Goal: Obtain resource: Download file/media

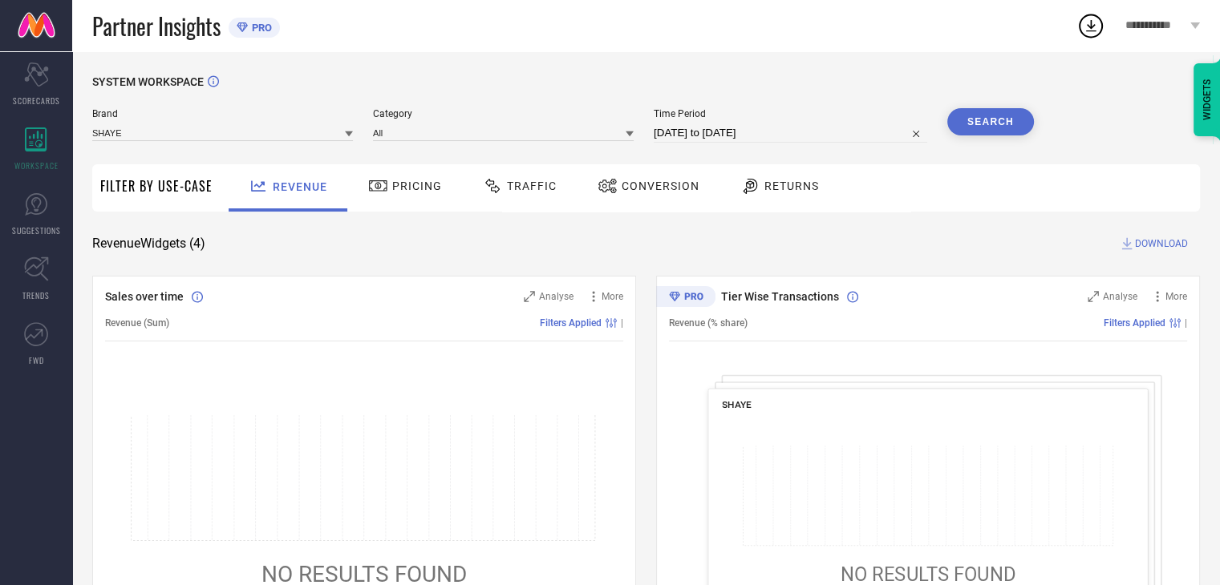
click at [678, 199] on div "Conversion" at bounding box center [648, 185] width 110 height 27
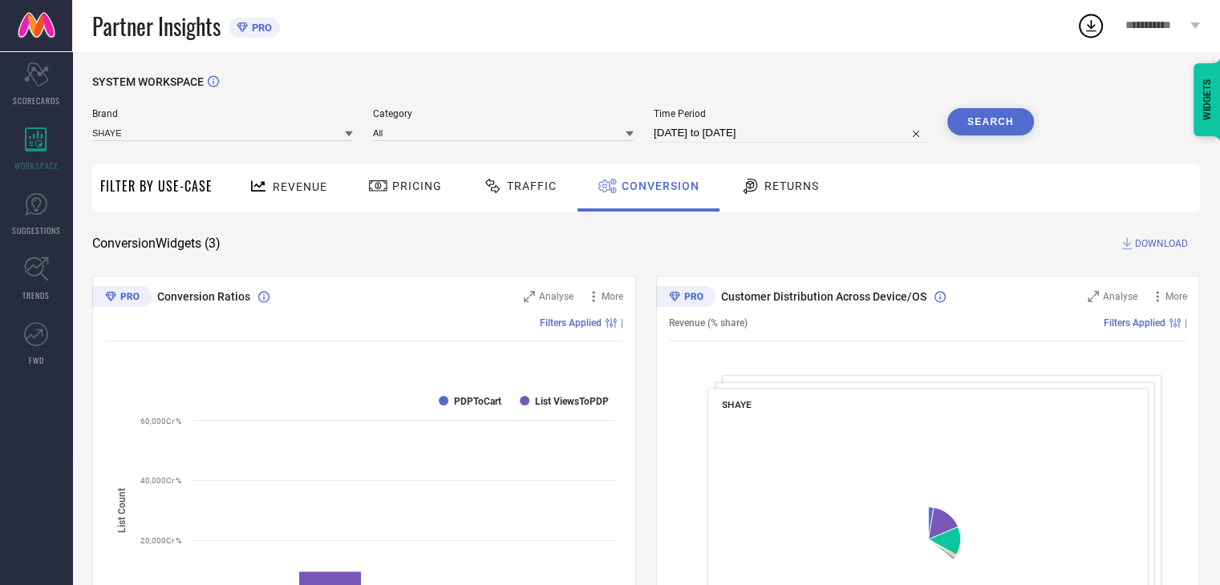
select select "7"
select select "2025"
select select "8"
select select "2025"
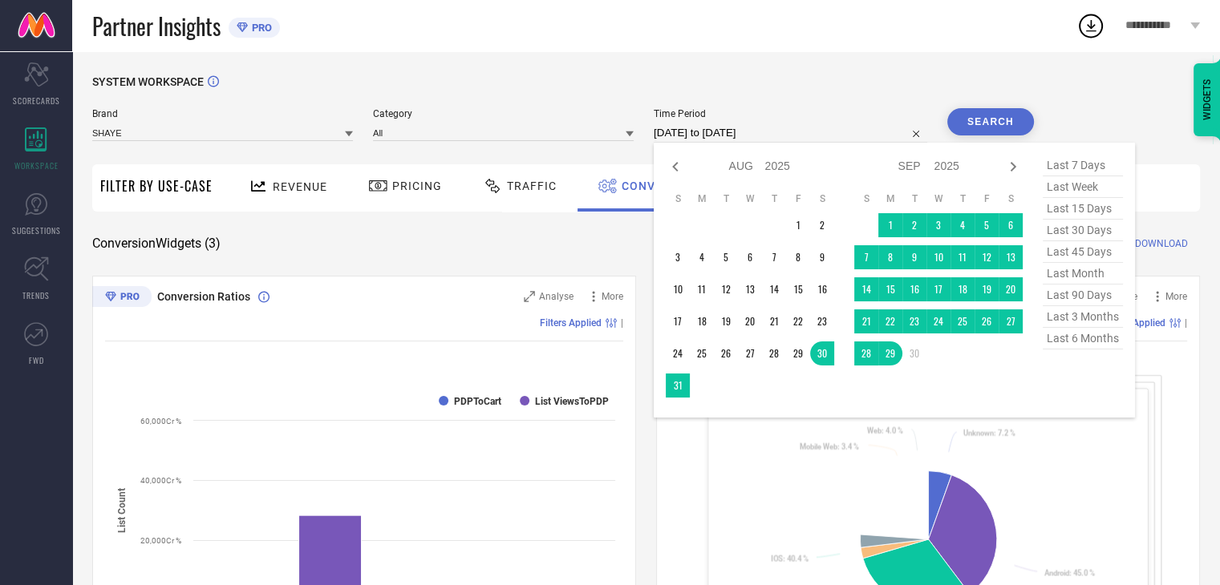
click at [808, 137] on input "[DATE] to [DATE]" at bounding box center [790, 132] width 273 height 19
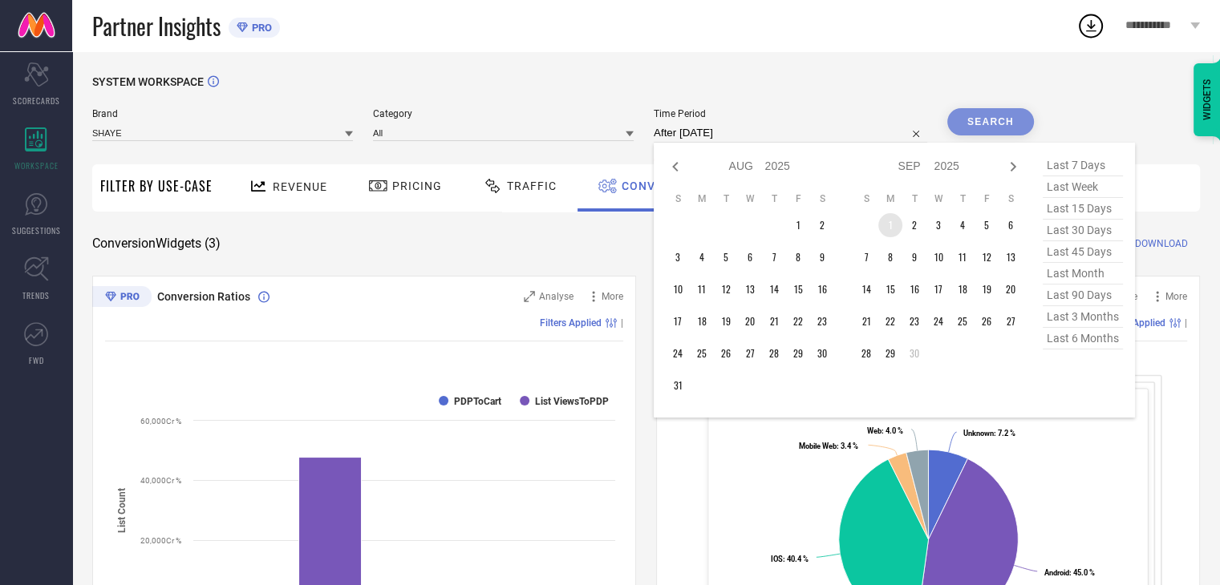
click at [894, 229] on td "1" at bounding box center [890, 225] width 24 height 24
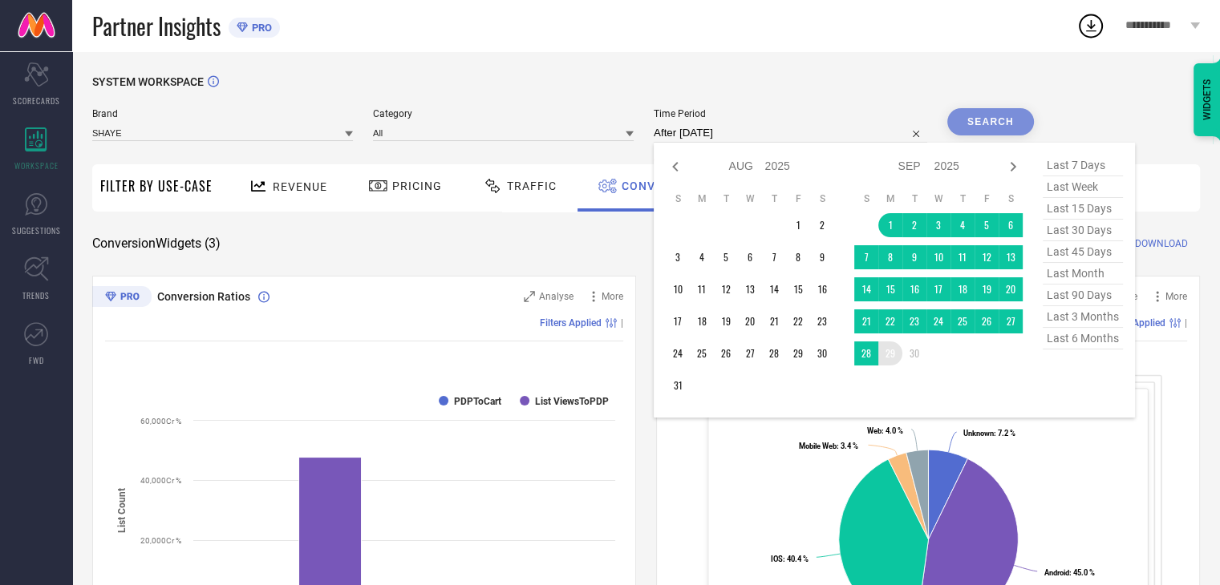
type input "[DATE] to [DATE]"
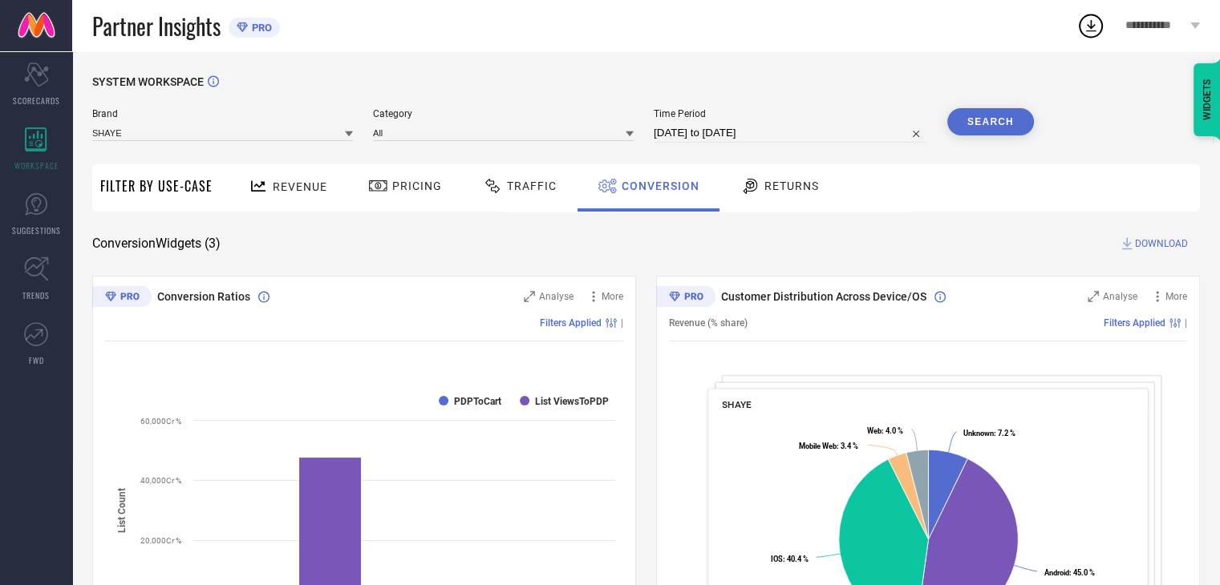
click at [986, 132] on button "Search" at bounding box center [990, 121] width 87 height 27
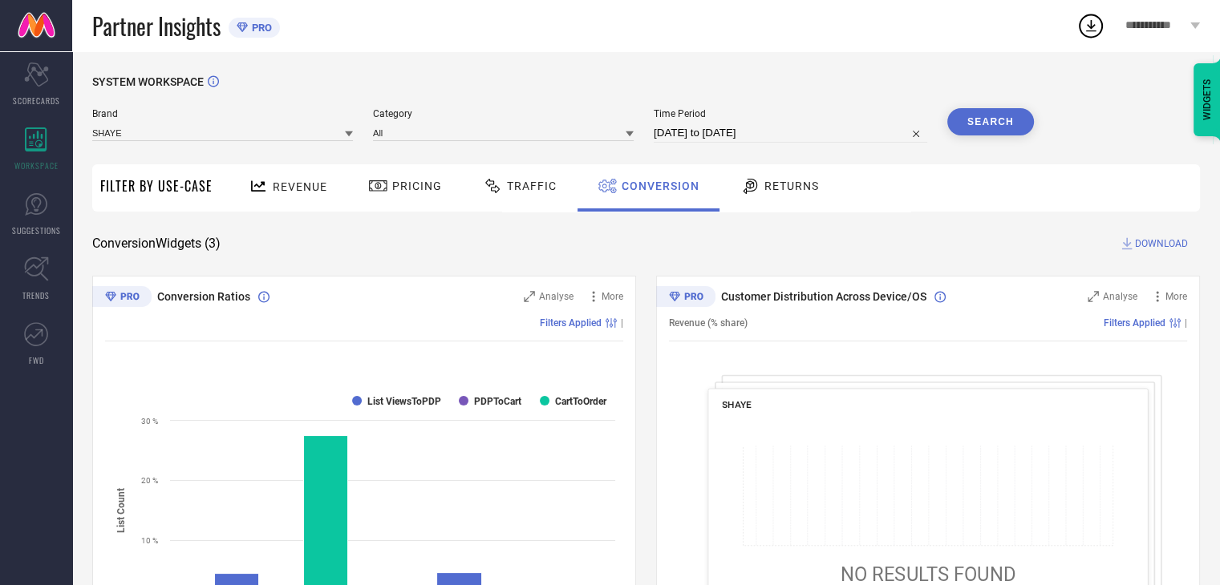
click at [1149, 241] on span "DOWNLOAD" at bounding box center [1161, 244] width 53 height 16
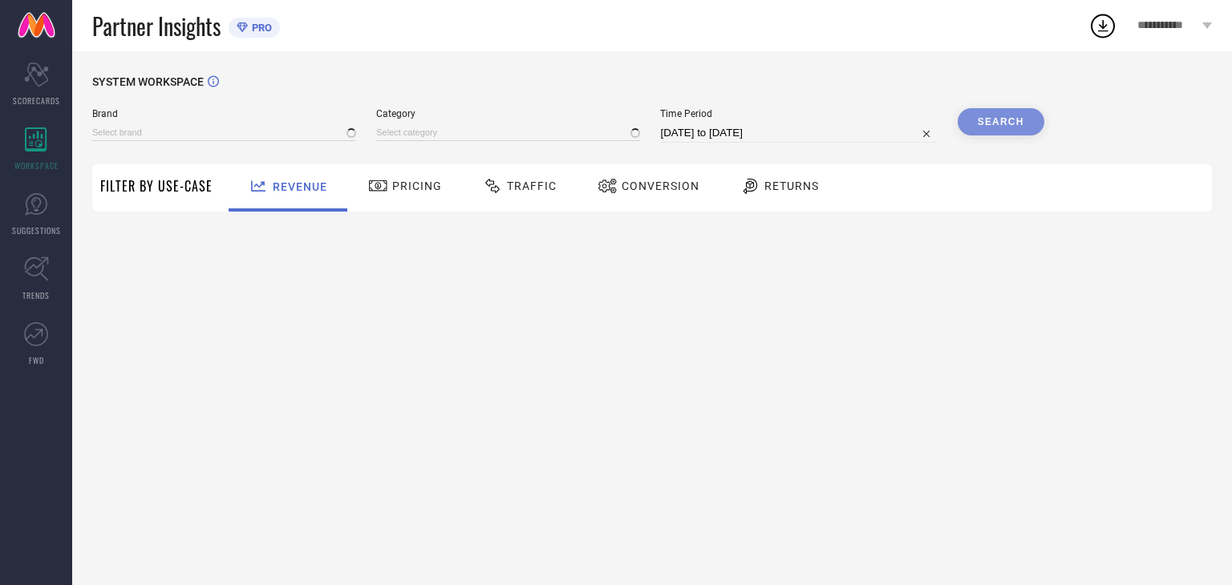
type input "SHAYE"
type input "All"
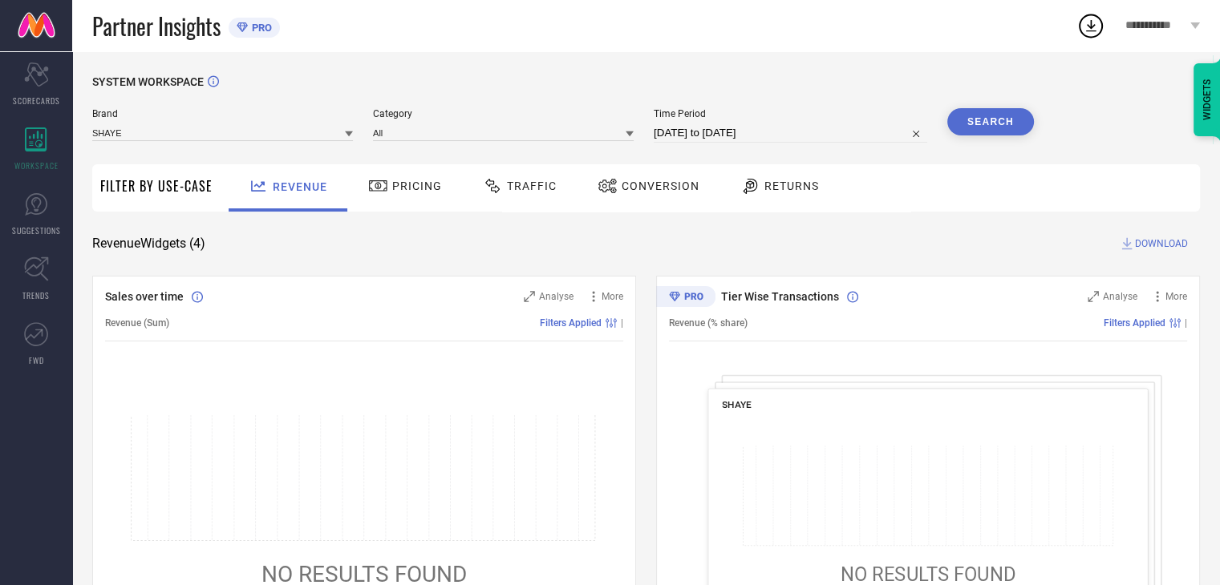
click at [618, 204] on div "Conversion" at bounding box center [648, 187] width 142 height 47
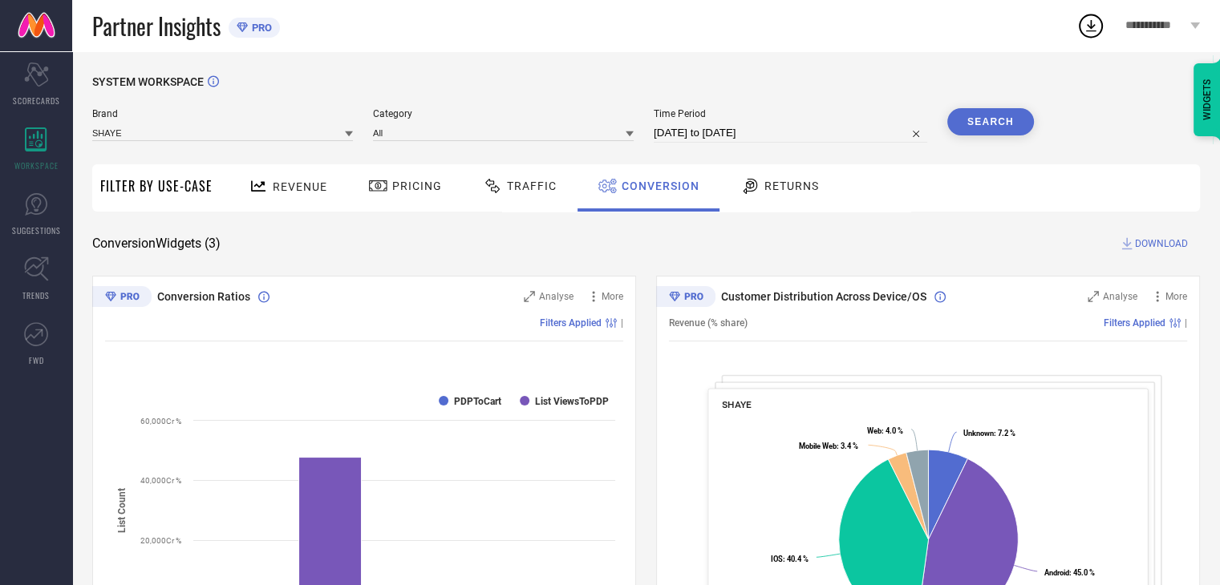
select select "7"
select select "2025"
select select "8"
select select "2025"
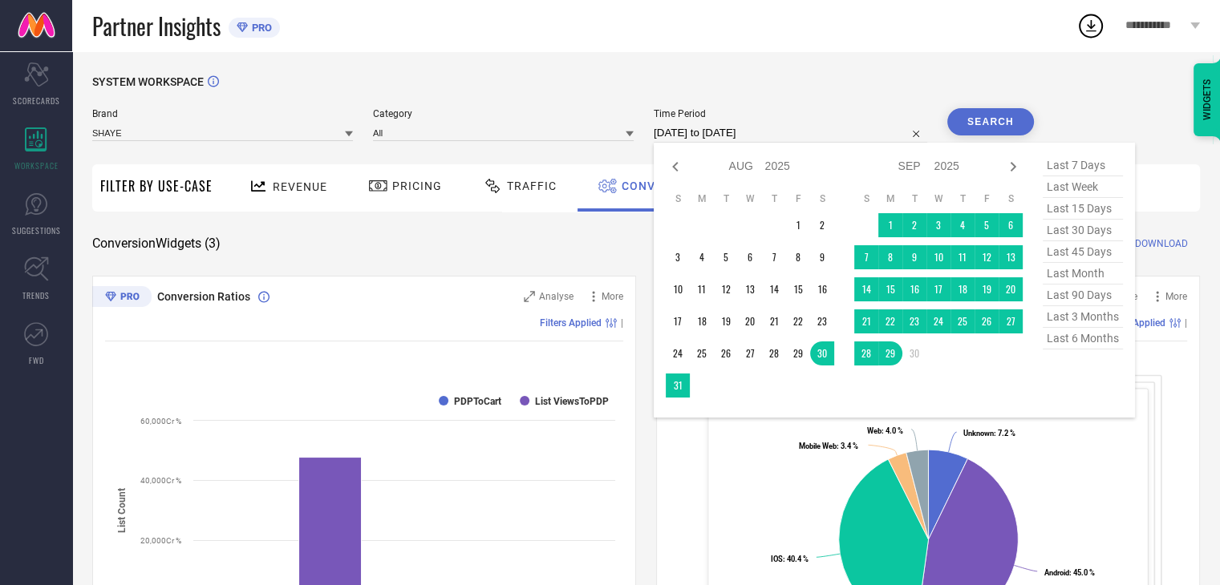
click at [811, 129] on input "[DATE] to [DATE]" at bounding box center [790, 132] width 273 height 19
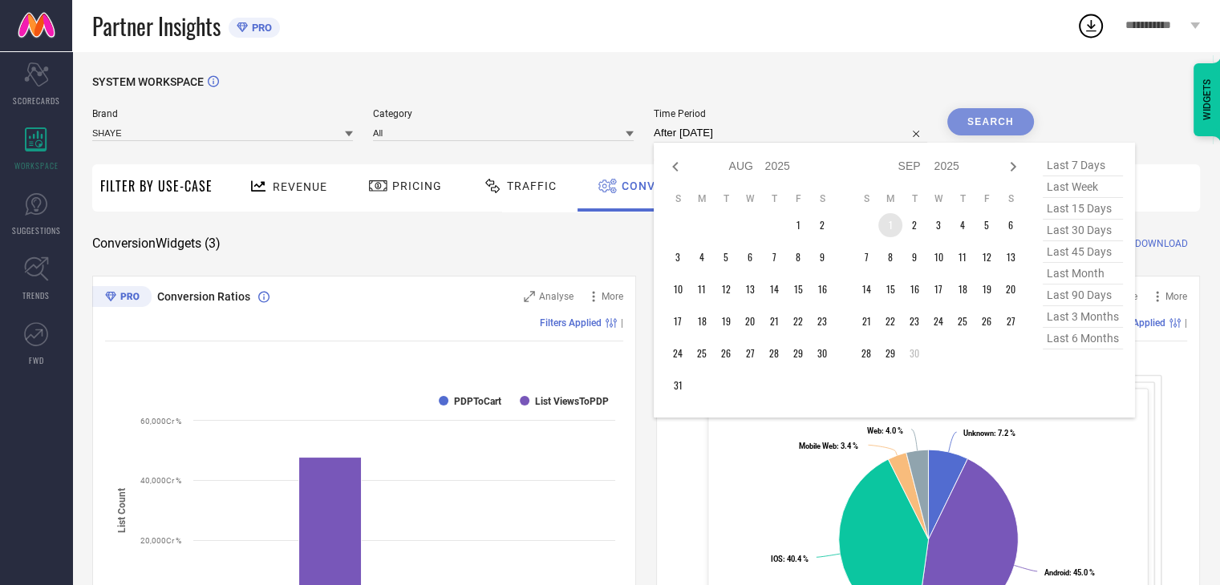
click at [896, 229] on td "1" at bounding box center [890, 225] width 24 height 24
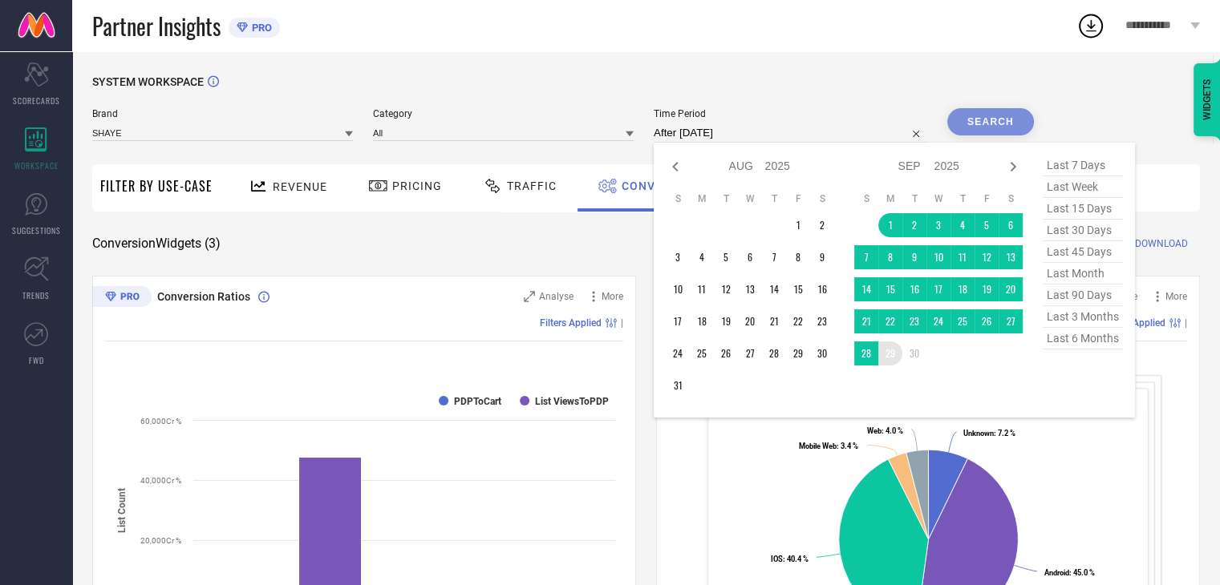
type input "[DATE] to [DATE]"
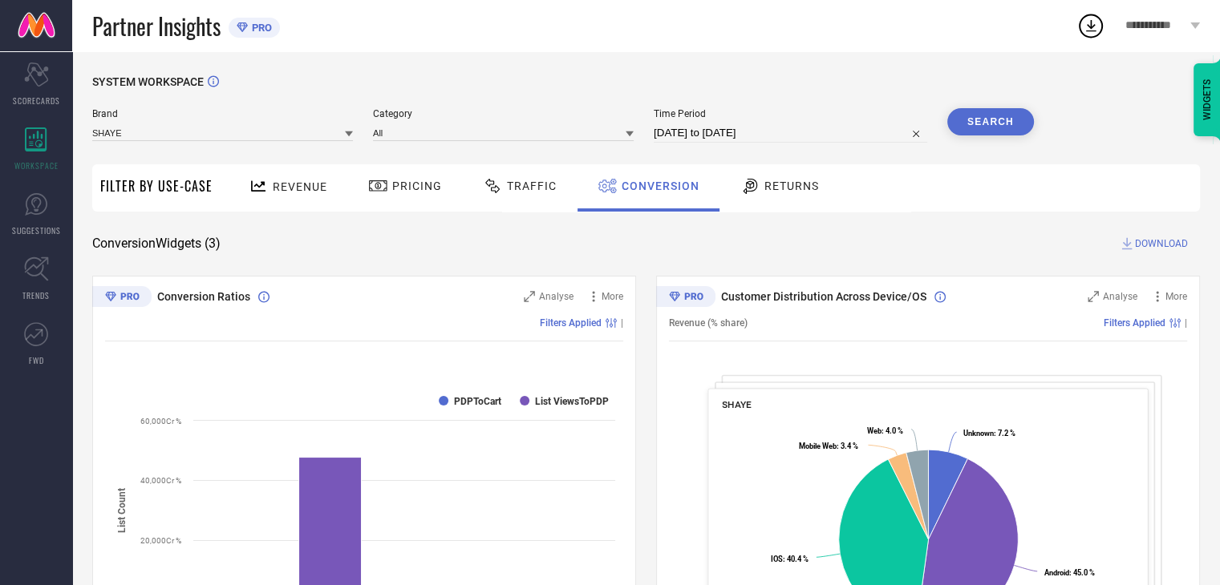
click at [982, 119] on button "Search" at bounding box center [990, 121] width 87 height 27
